Goal: Register for event/course

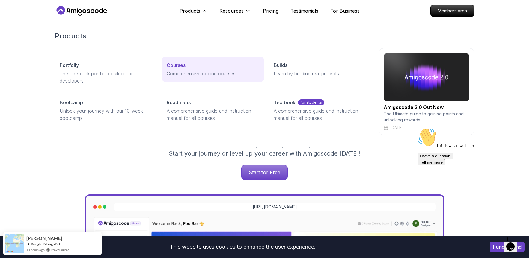
click at [180, 68] on p "Courses" at bounding box center [176, 64] width 19 height 7
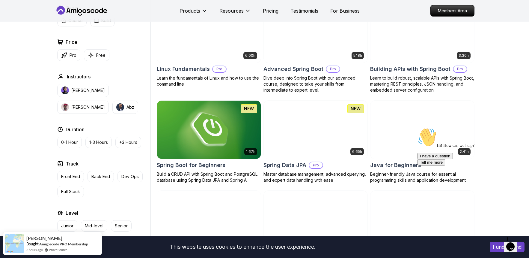
scroll to position [168, 0]
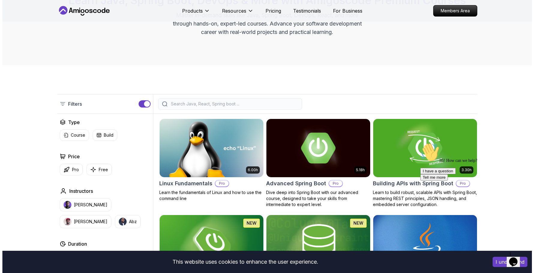
scroll to position [0, 0]
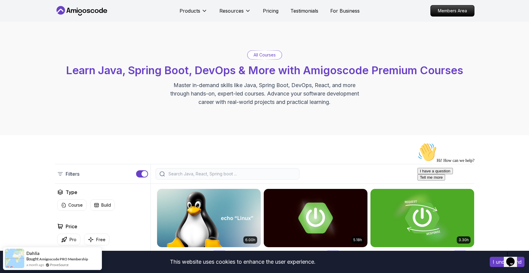
click at [99, 10] on icon at bounding box center [101, 10] width 4 height 5
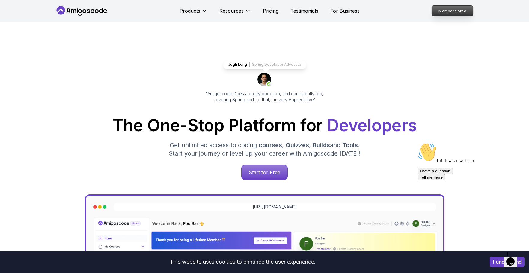
click at [442, 10] on p "Members Area" at bounding box center [452, 11] width 41 height 10
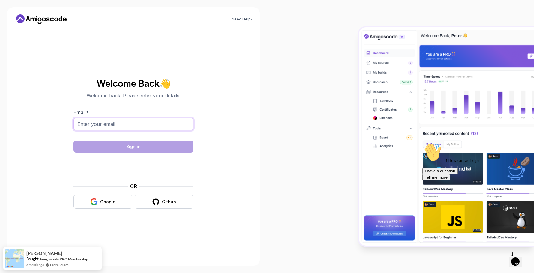
click at [142, 127] on input "Email *" at bounding box center [133, 124] width 120 height 13
type input "emirtotic@gmail.com"
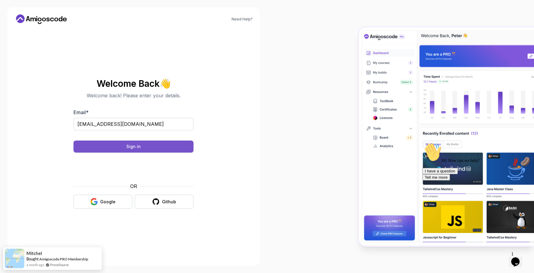
click at [128, 147] on div "Sign in" at bounding box center [133, 146] width 14 height 6
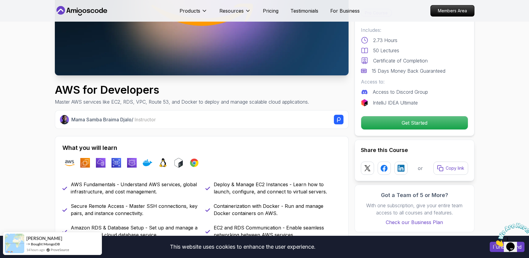
scroll to position [178, 0]
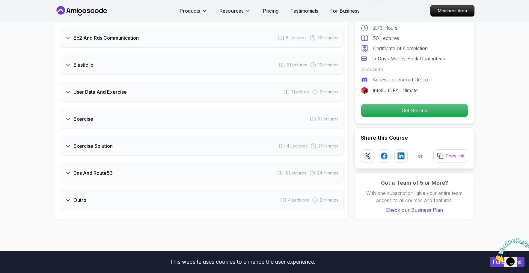
scroll to position [964, 0]
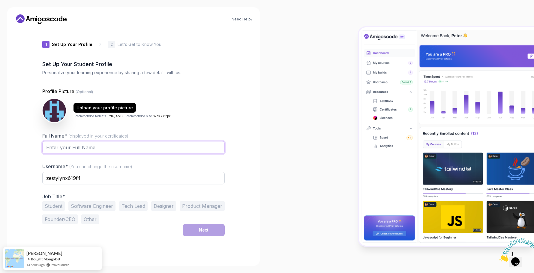
click at [123, 152] on input "Full Name* (displayed in your certificates)" at bounding box center [133, 147] width 182 height 13
type input "[PERSON_NAME]"
click at [86, 180] on input "zestylynx619f4" at bounding box center [133, 177] width 182 height 13
drag, startPoint x: 92, startPoint y: 179, endPoint x: 37, endPoint y: 179, distance: 54.6
click at [37, 179] on div "1 Set Up Your Profile 1 Set Up Your Profile 2 Let's Get to Know You Set Up Your…" at bounding box center [133, 143] width 201 height 229
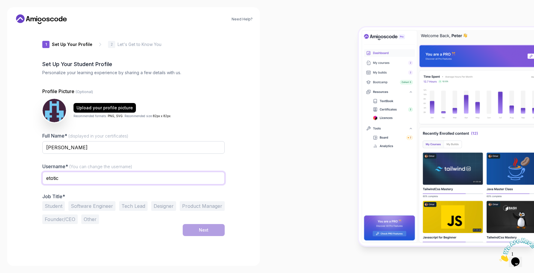
type input "etotic"
click at [101, 204] on button "Software Engineer" at bounding box center [91, 206] width 47 height 10
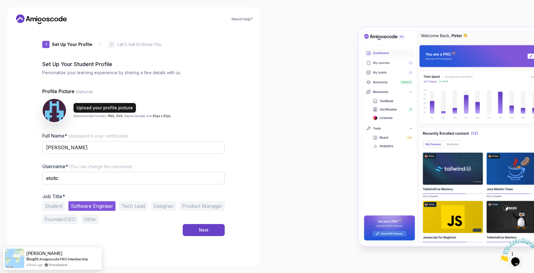
click at [80, 107] on div "Upload your profile picture" at bounding box center [104, 108] width 56 height 6
click at [201, 228] on div "Next" at bounding box center [204, 230] width 10 height 6
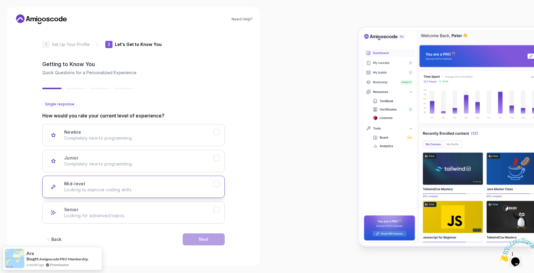
click at [152, 185] on div "Mid-level Looking to improve coding skills." at bounding box center [138, 186] width 149 height 12
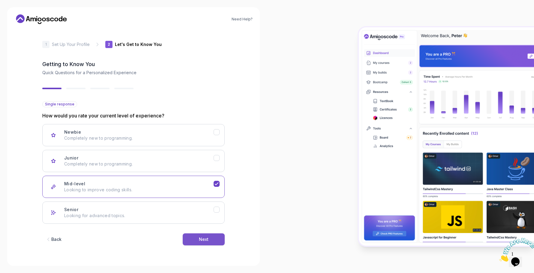
click at [206, 241] on div "Next" at bounding box center [204, 239] width 10 height 6
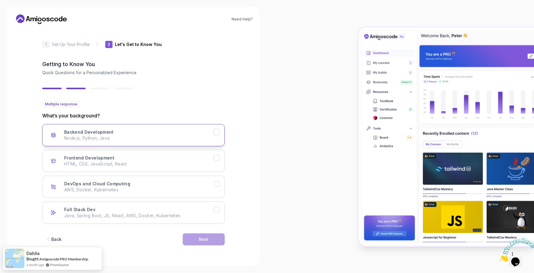
click at [156, 133] on div "Backend Development Node.js, Python, Java" at bounding box center [138, 135] width 149 height 12
click at [213, 239] on button "Next" at bounding box center [204, 239] width 42 height 12
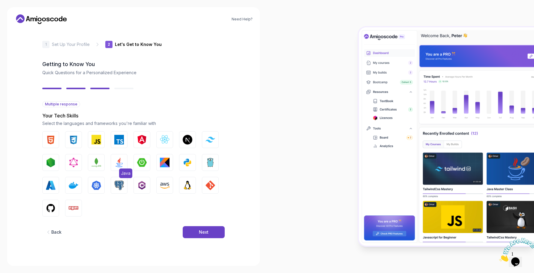
click at [124, 165] on img "button" at bounding box center [119, 162] width 10 height 10
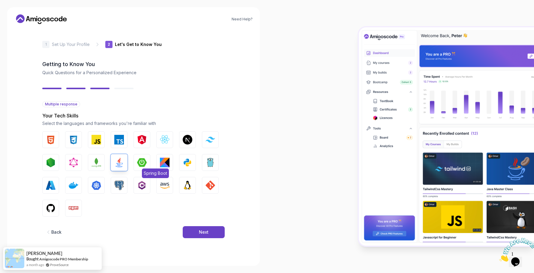
click at [137, 165] on img "button" at bounding box center [142, 162] width 10 height 10
click at [206, 181] on img "button" at bounding box center [210, 185] width 10 height 10
click at [116, 183] on img "button" at bounding box center [119, 185] width 10 height 10
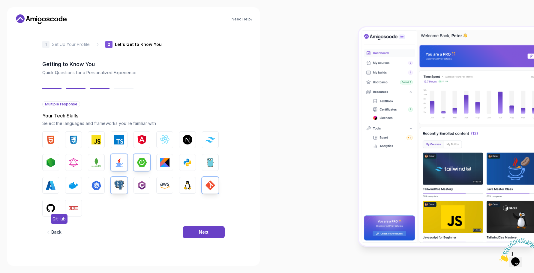
click at [56, 207] on button "GitHub" at bounding box center [50, 207] width 17 height 17
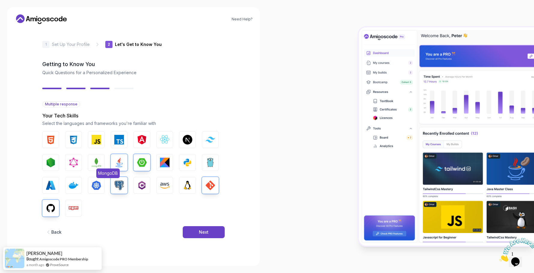
click at [90, 162] on button "MongoDB" at bounding box center [96, 162] width 17 height 17
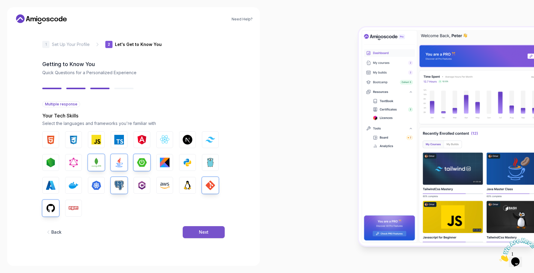
click at [192, 231] on button "Next" at bounding box center [204, 232] width 42 height 12
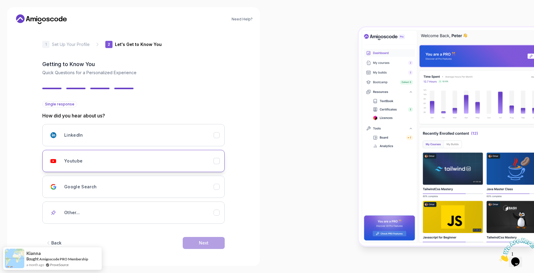
click at [113, 153] on button "Youtube" at bounding box center [133, 161] width 182 height 22
click at [134, 133] on div "LinkedIn" at bounding box center [138, 135] width 149 height 12
click at [145, 158] on div "Youtube" at bounding box center [138, 161] width 149 height 12
click at [203, 242] on div "Next" at bounding box center [204, 243] width 10 height 6
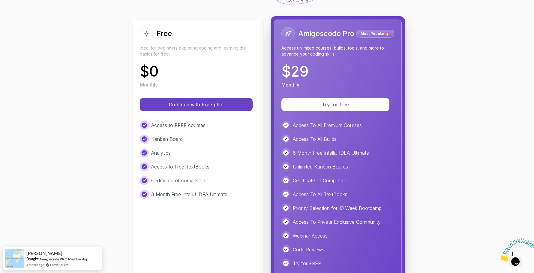
scroll to position [25, 0]
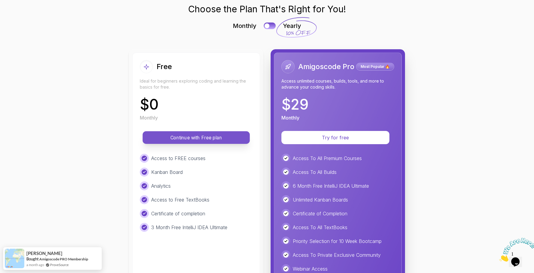
click at [201, 138] on p "Continue with Free plan" at bounding box center [196, 137] width 94 height 7
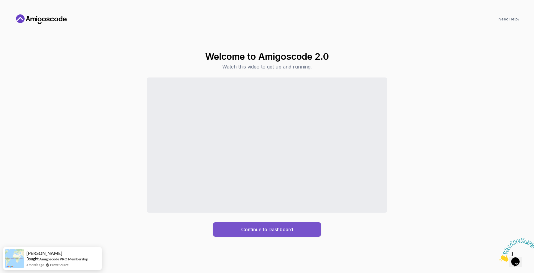
click at [250, 231] on div "Continue to Dashboard" at bounding box center [267, 228] width 52 height 7
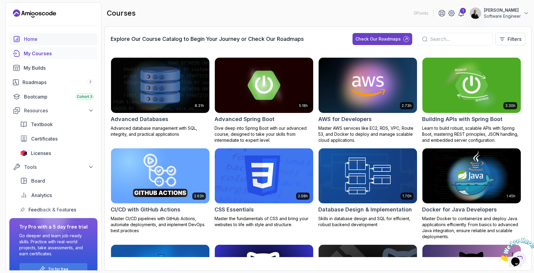
click at [49, 39] on div "Home" at bounding box center [59, 38] width 70 height 7
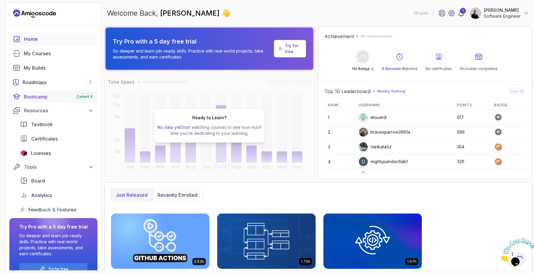
click at [49, 97] on div "Bootcamp Cohort 3" at bounding box center [59, 96] width 70 height 7
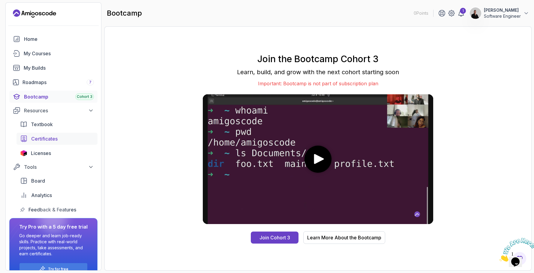
click at [55, 141] on span "Certificates" at bounding box center [44, 138] width 26 height 7
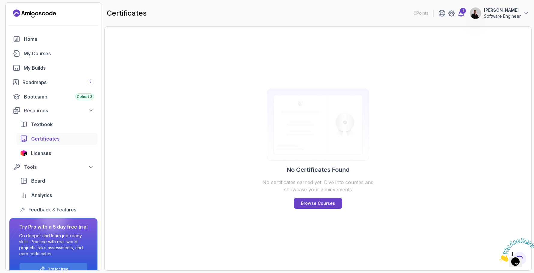
click at [460, 10] on div "1" at bounding box center [463, 11] width 6 height 6
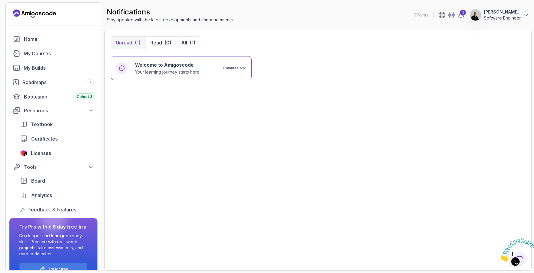
click at [20, 10] on icon "Landing page" at bounding box center [34, 14] width 43 height 10
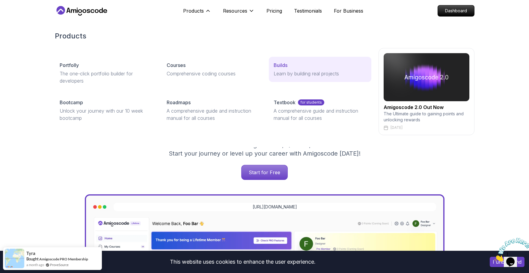
click at [287, 68] on p "Builds" at bounding box center [281, 64] width 14 height 7
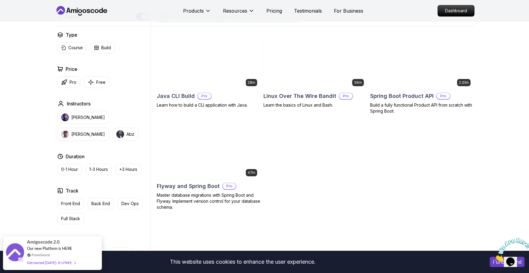
scroll to position [161, 0]
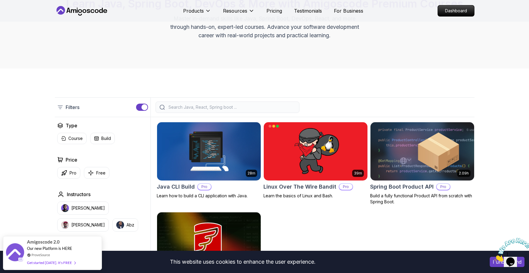
scroll to position [66, 0]
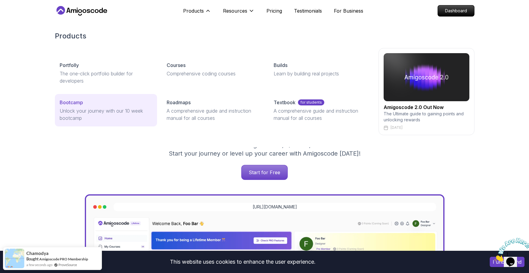
click at [120, 110] on p "Unlock your journey with our 10 week bootcamp" at bounding box center [106, 114] width 93 height 14
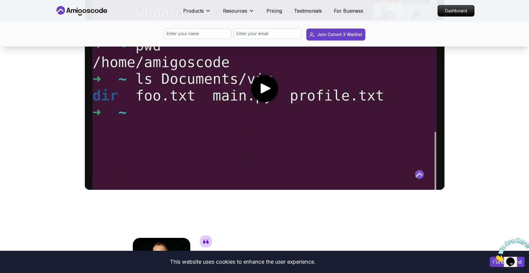
scroll to position [334, 0]
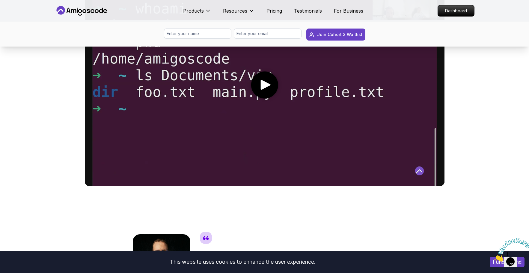
click at [261, 83] on icon "play" at bounding box center [266, 85] width 10 height 10
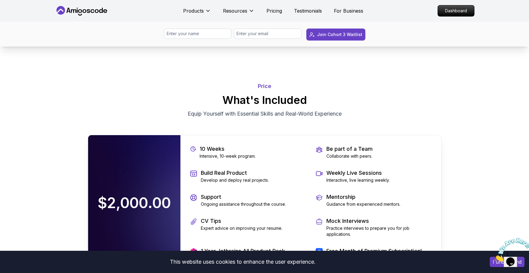
scroll to position [1246, 0]
click at [263, 86] on p "Price" at bounding box center [265, 86] width 354 height 8
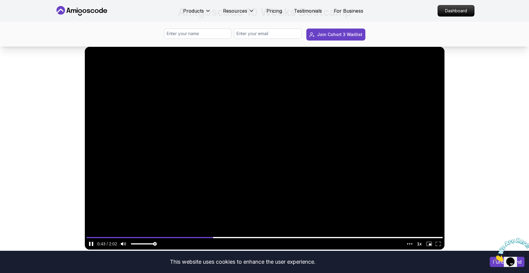
scroll to position [220, 0]
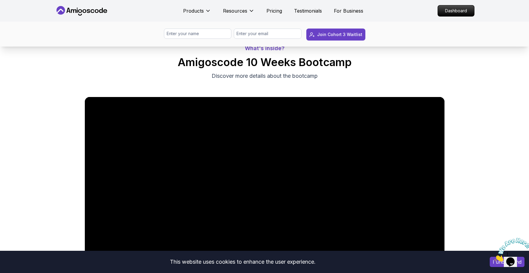
click at [233, 185] on video at bounding box center [265, 198] width 360 height 202
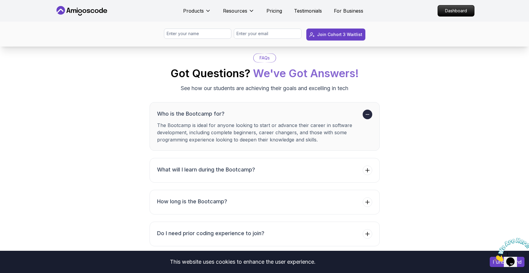
scroll to position [2199, 0]
click at [125, 142] on div "FAQs Got Questions? We've Got Answers! See how our students are achieving their…" at bounding box center [265, 228] width 414 height 351
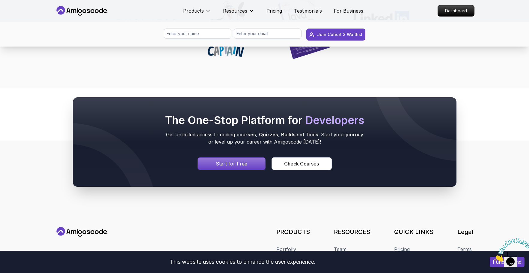
scroll to position [2779, 0]
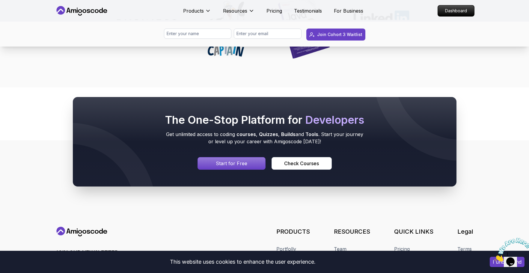
click at [219, 166] on p "Start for Free" at bounding box center [231, 162] width 31 height 7
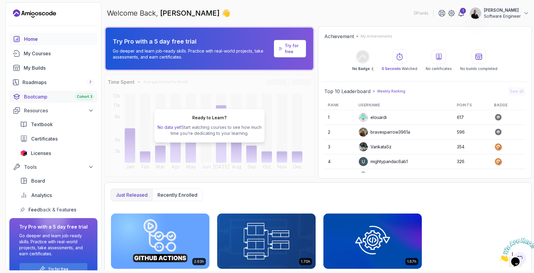
click at [54, 100] on div "Bootcamp Cohort 3" at bounding box center [59, 96] width 70 height 7
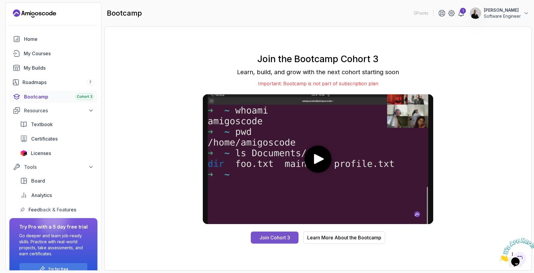
click at [287, 239] on div "Join Cohort 3" at bounding box center [274, 237] width 31 height 7
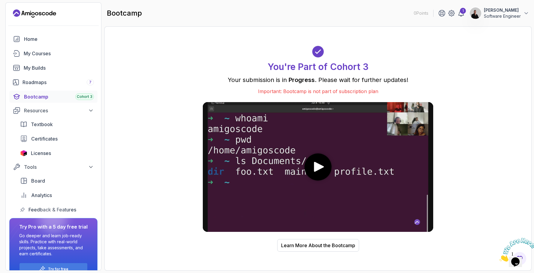
click at [301, 251] on div "You're Part of Cohort 3 Your submission is in Progress . Please wait for furthe…" at bounding box center [318, 148] width 414 height 231
click at [303, 247] on div "Learn More About the Bootcamp" at bounding box center [318, 244] width 74 height 7
